Goal: Navigation & Orientation: Find specific page/section

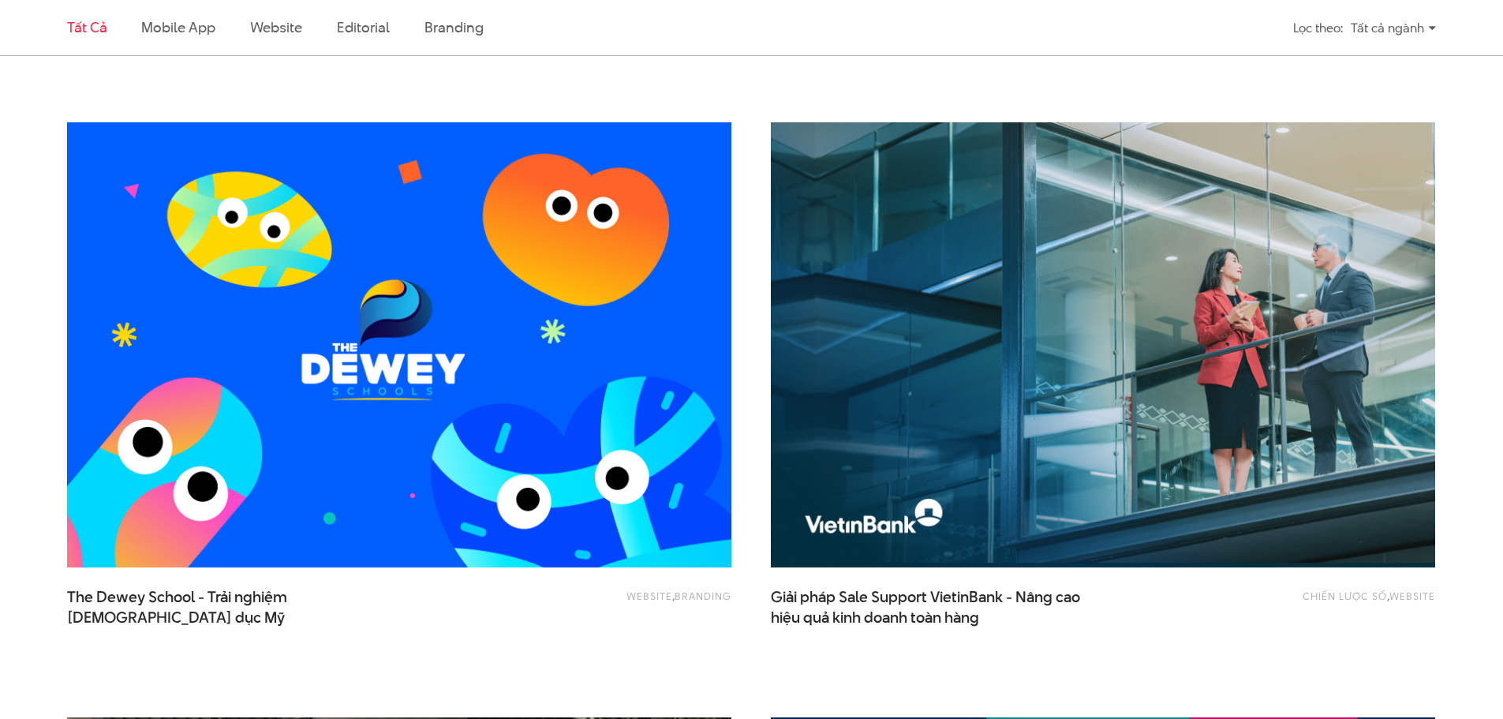
scroll to position [1105, 0]
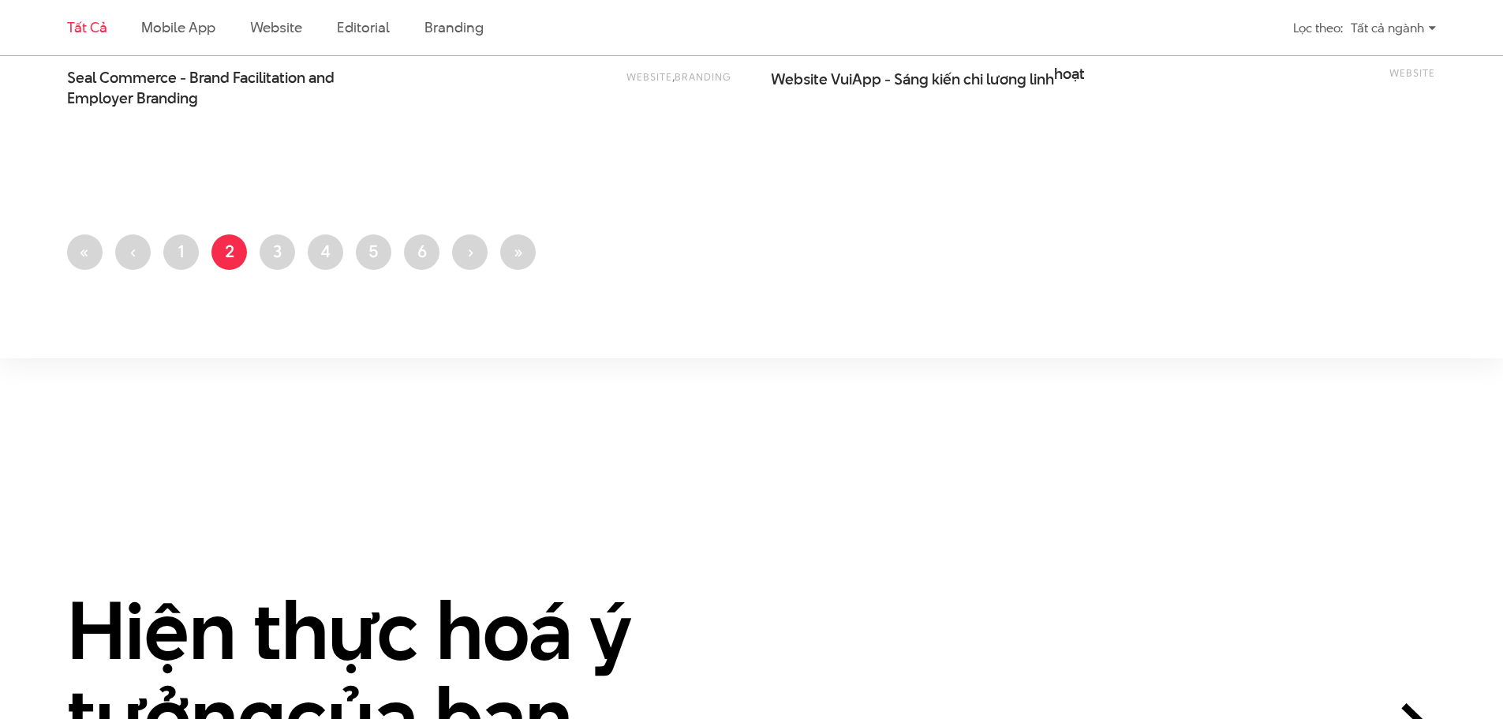
scroll to position [4024, 0]
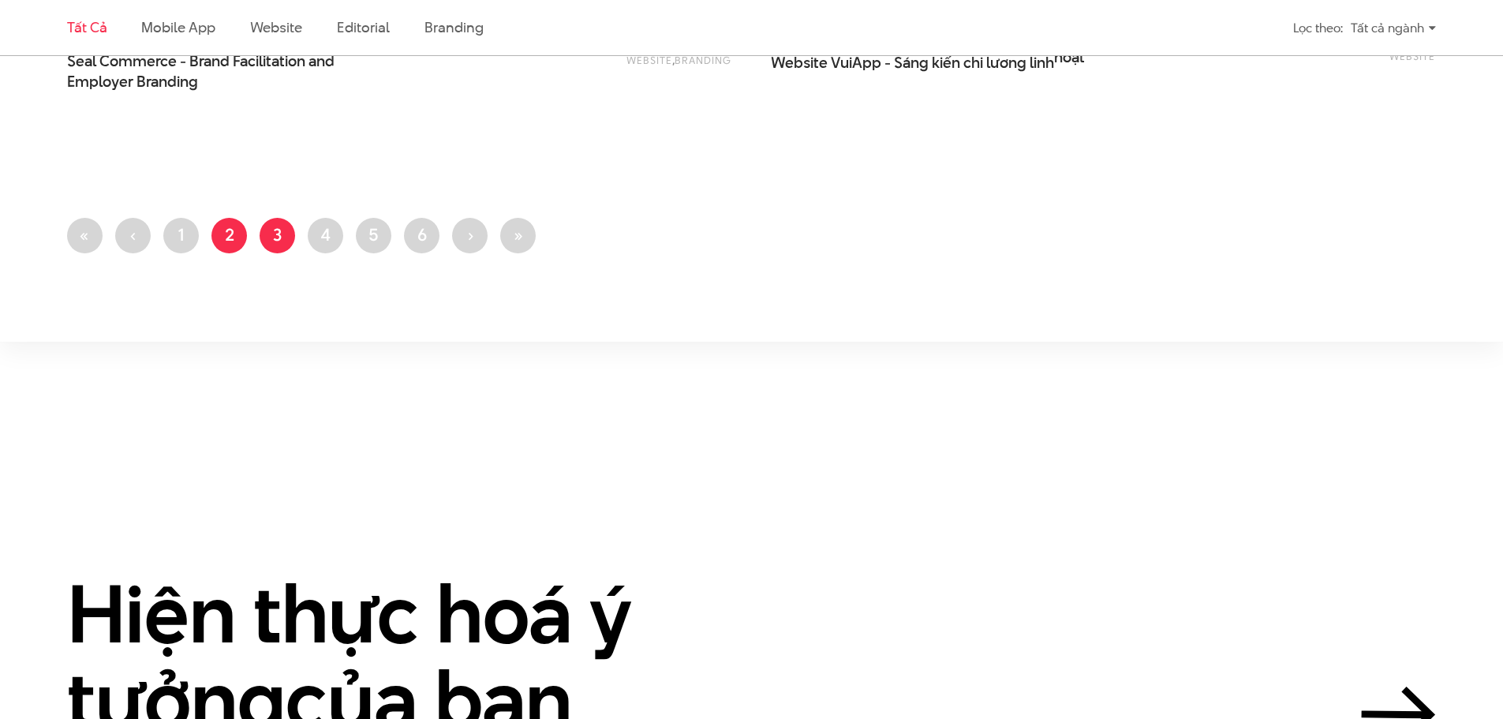
click at [286, 234] on link "Trang 3" at bounding box center [278, 236] width 36 height 36
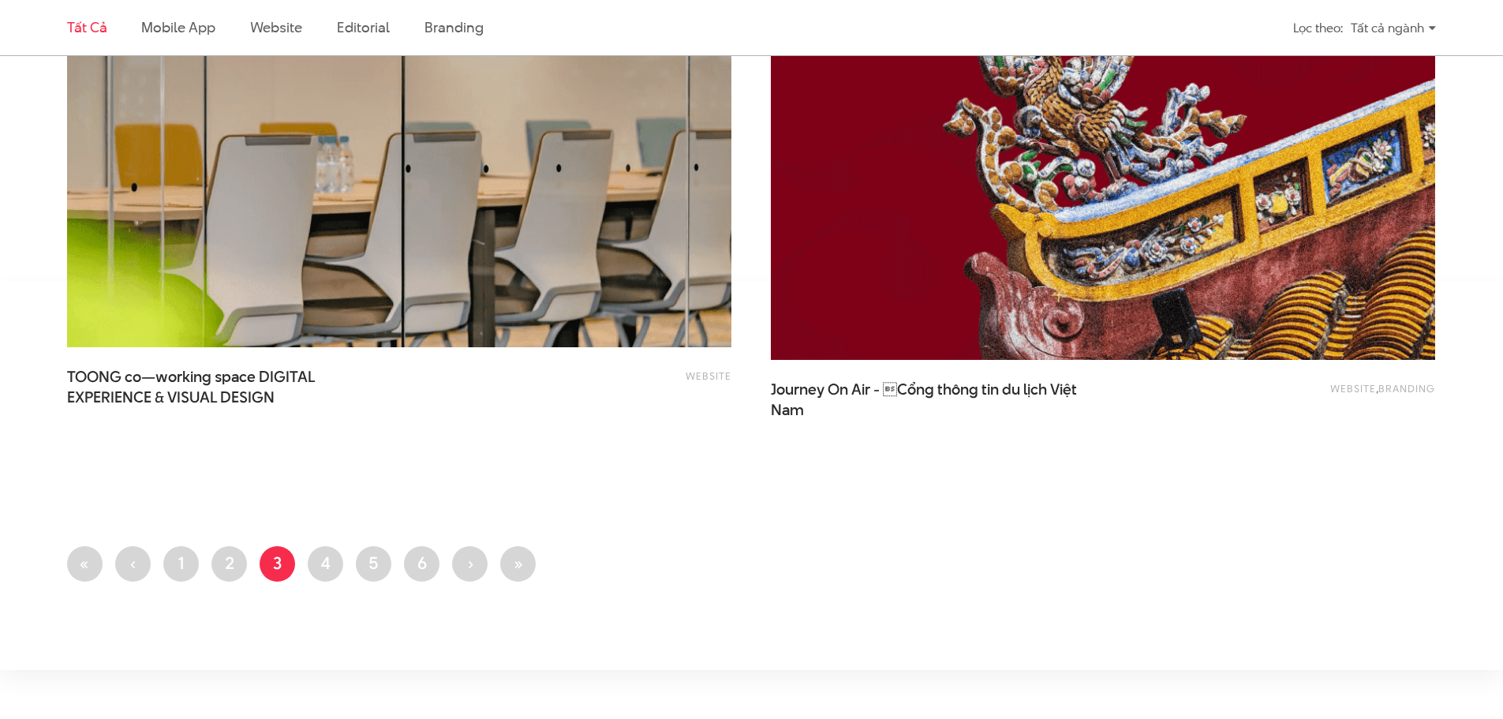
scroll to position [3708, 0]
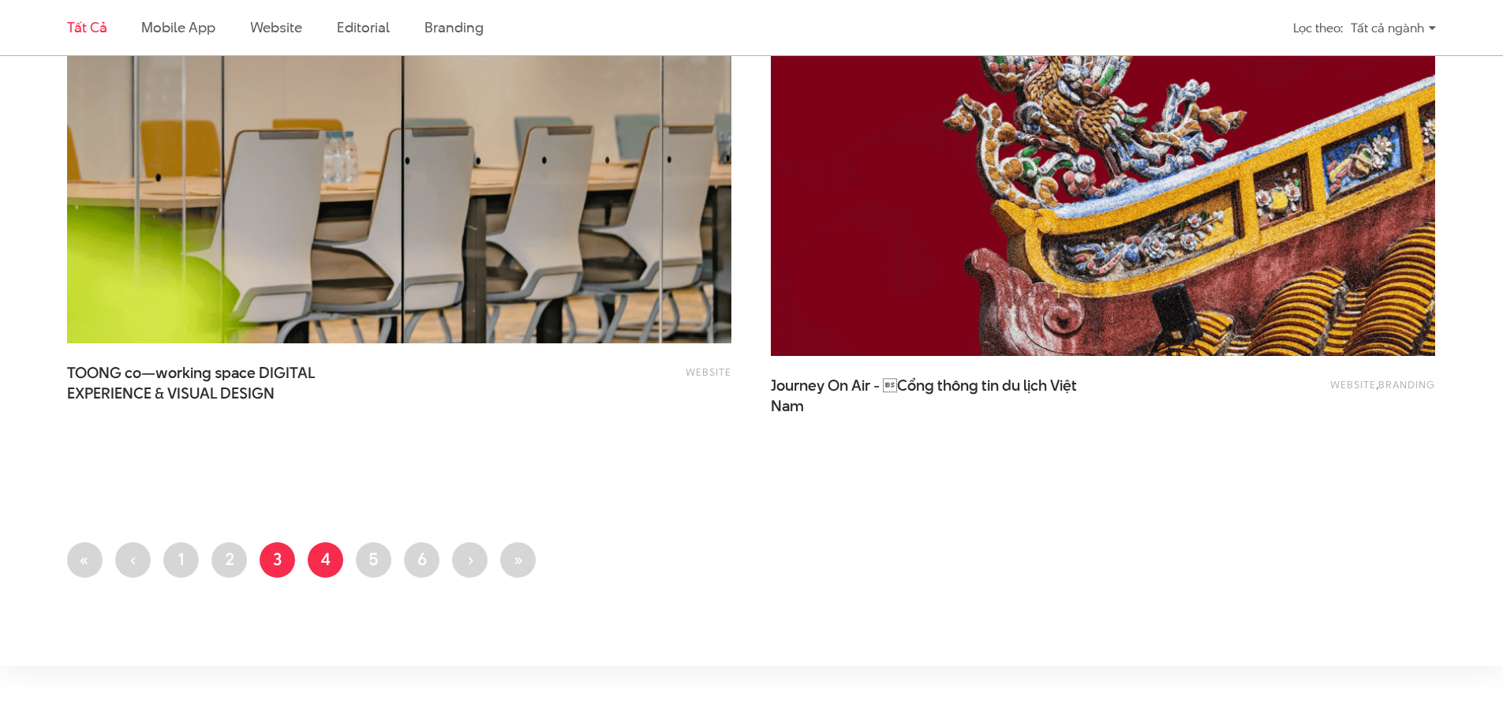
click at [325, 566] on link "Trang 4" at bounding box center [326, 560] width 36 height 36
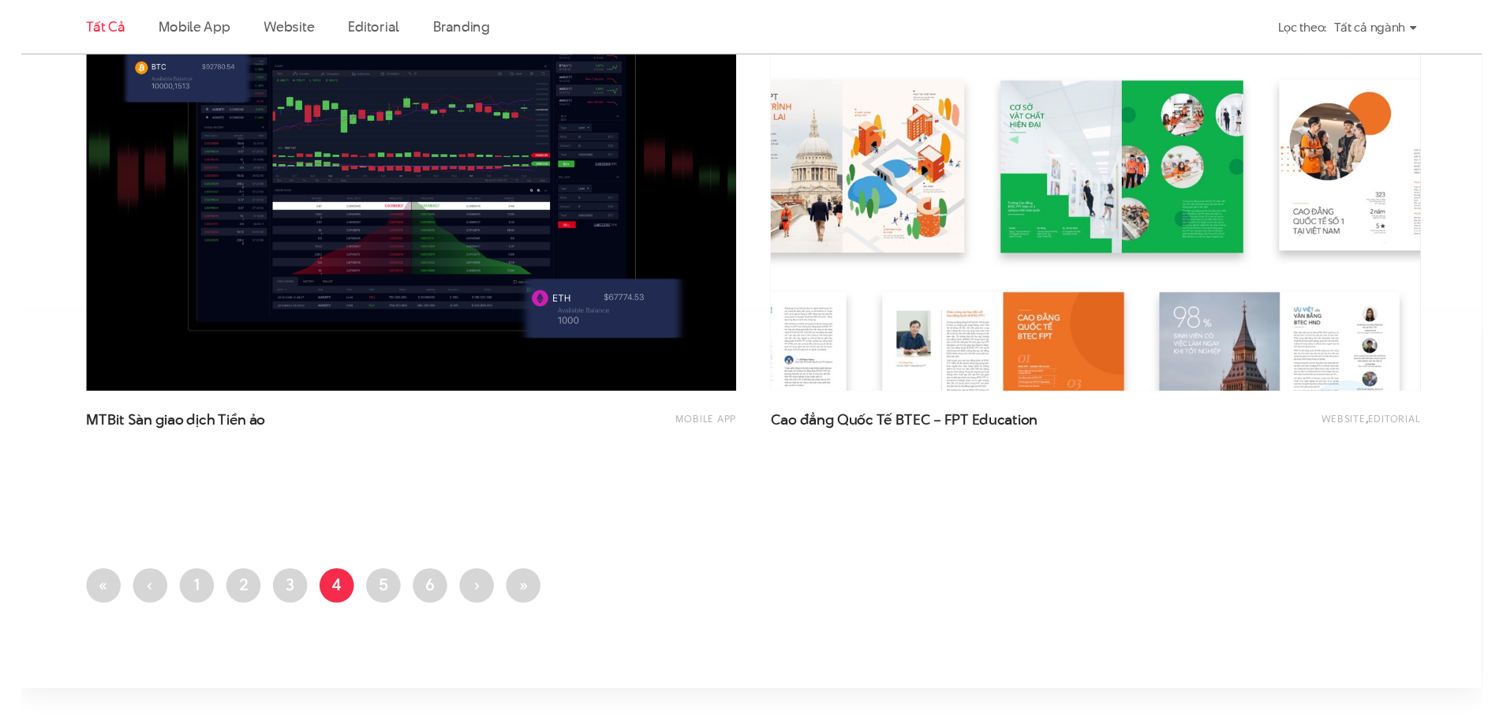
scroll to position [3660, 0]
